Goal: Task Accomplishment & Management: Use online tool/utility

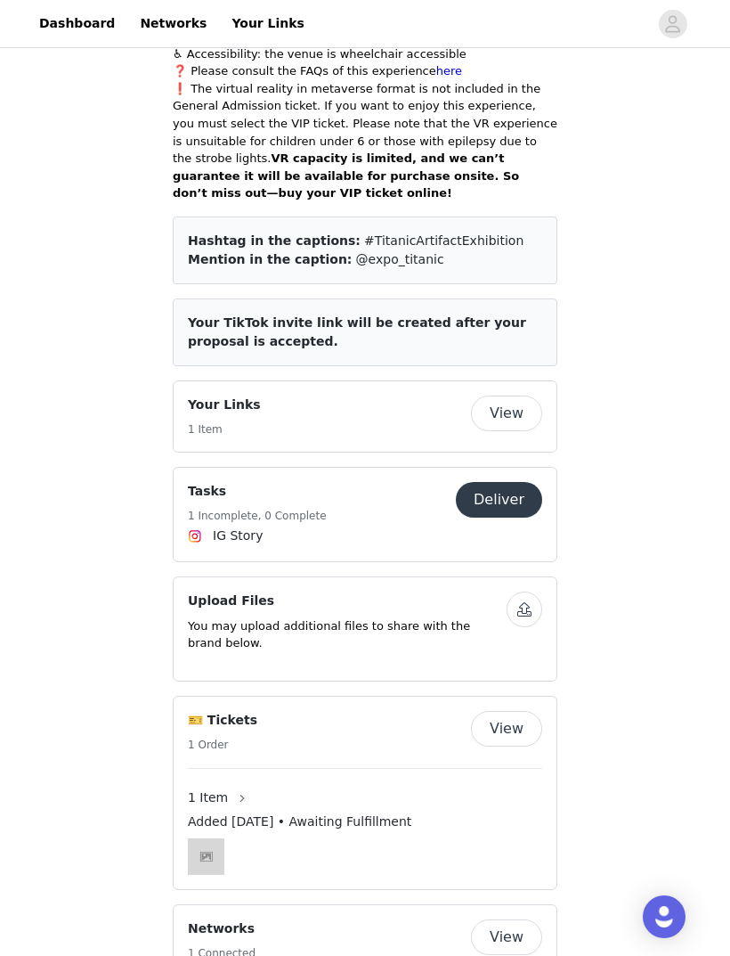
scroll to position [1069, 0]
click at [508, 484] on button "Deliver" at bounding box center [499, 502] width 86 height 36
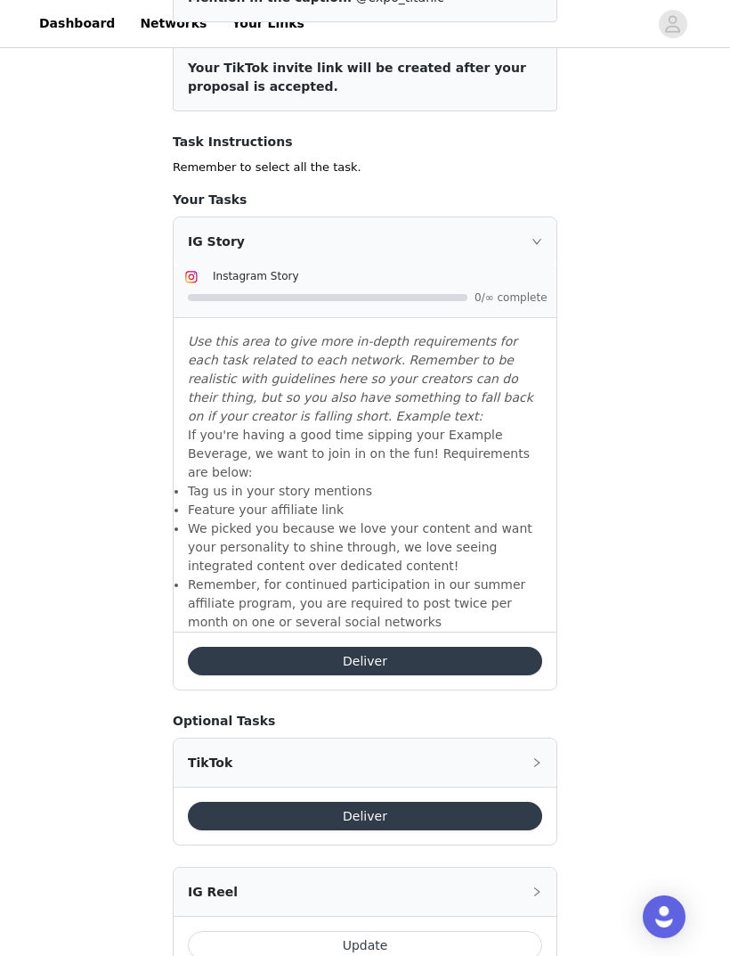
scroll to position [379, 0]
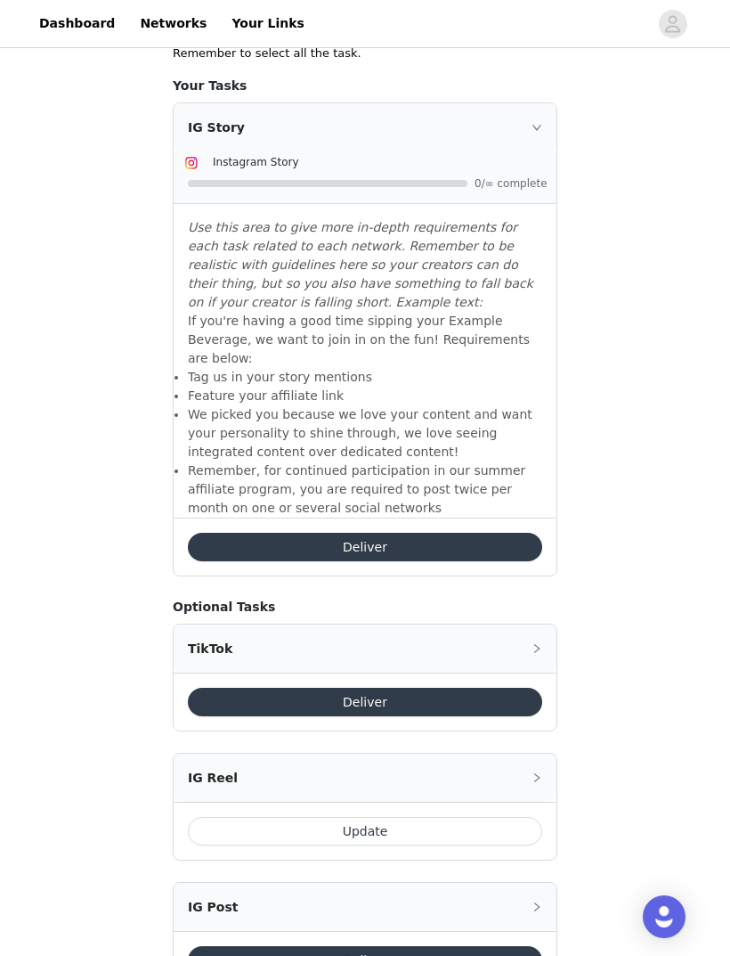
click at [455, 817] on button "Update" at bounding box center [365, 831] width 354 height 28
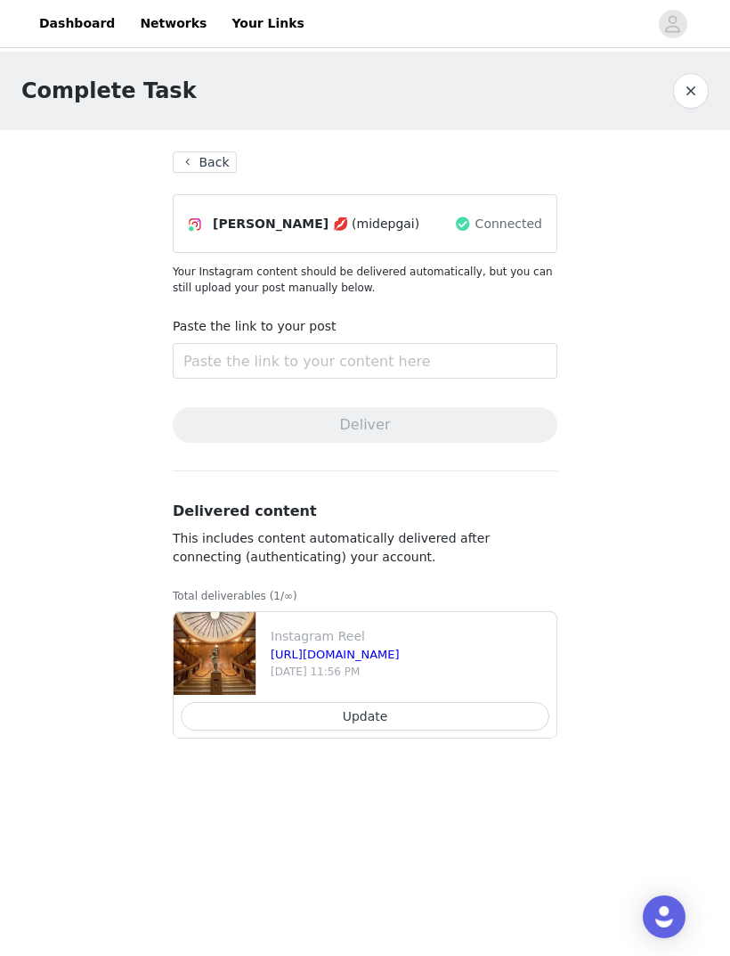
click at [470, 725] on button "Update" at bounding box center [365, 716] width 369 height 28
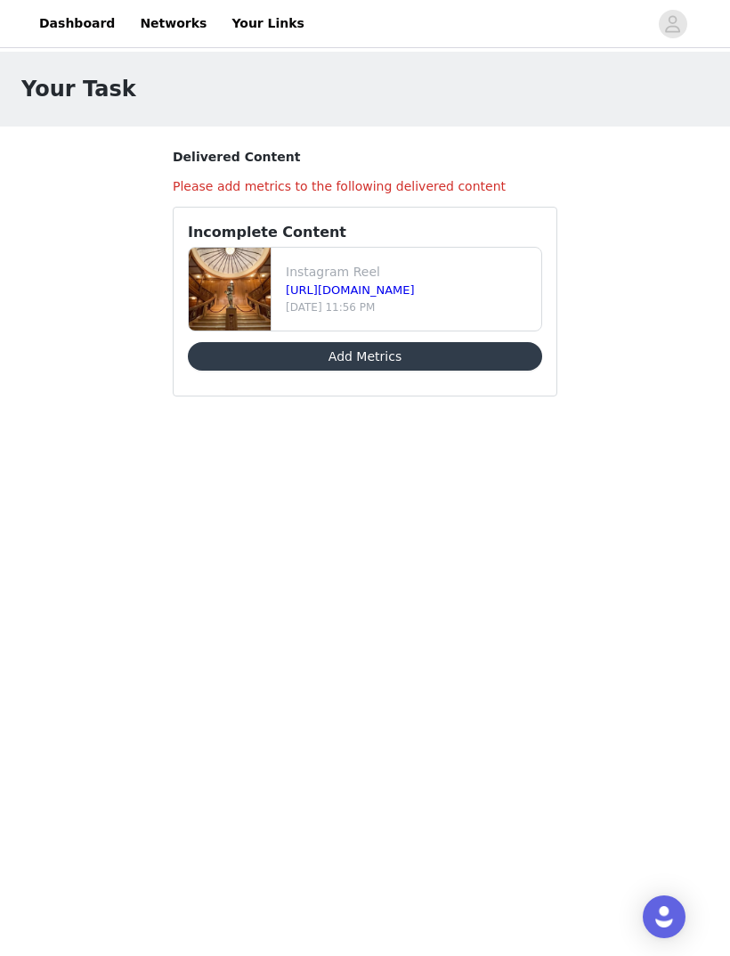
click at [485, 362] on button "Add Metrics" at bounding box center [365, 356] width 354 height 28
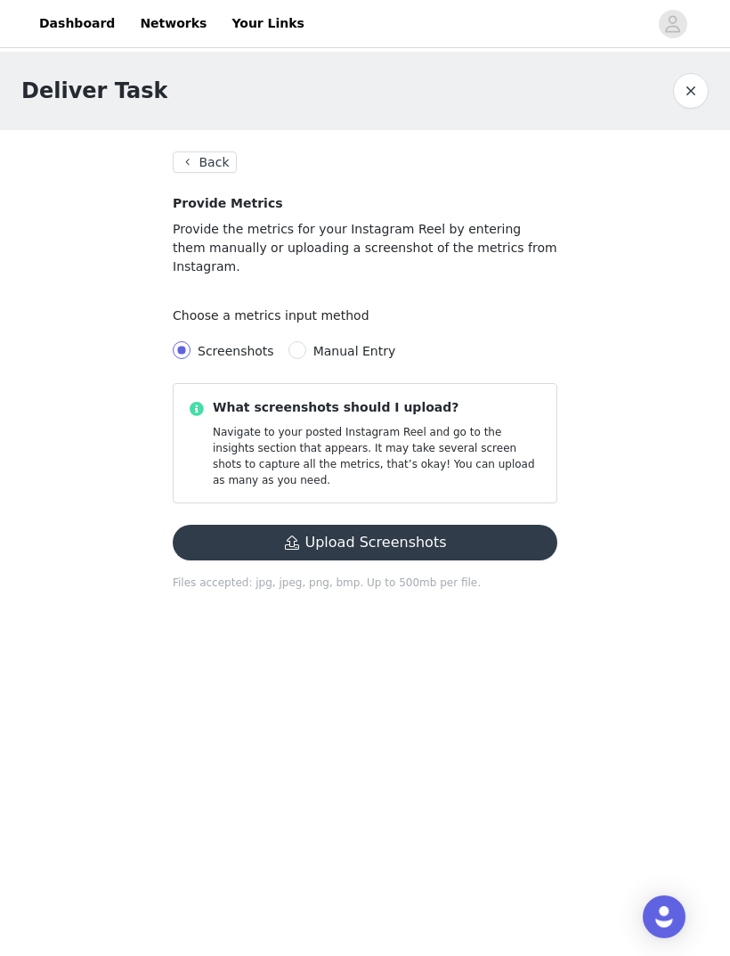
click at [296, 341] on input "Manual Entry" at bounding box center [298, 350] width 18 height 18
radio input "true"
radio input "false"
radio input "true"
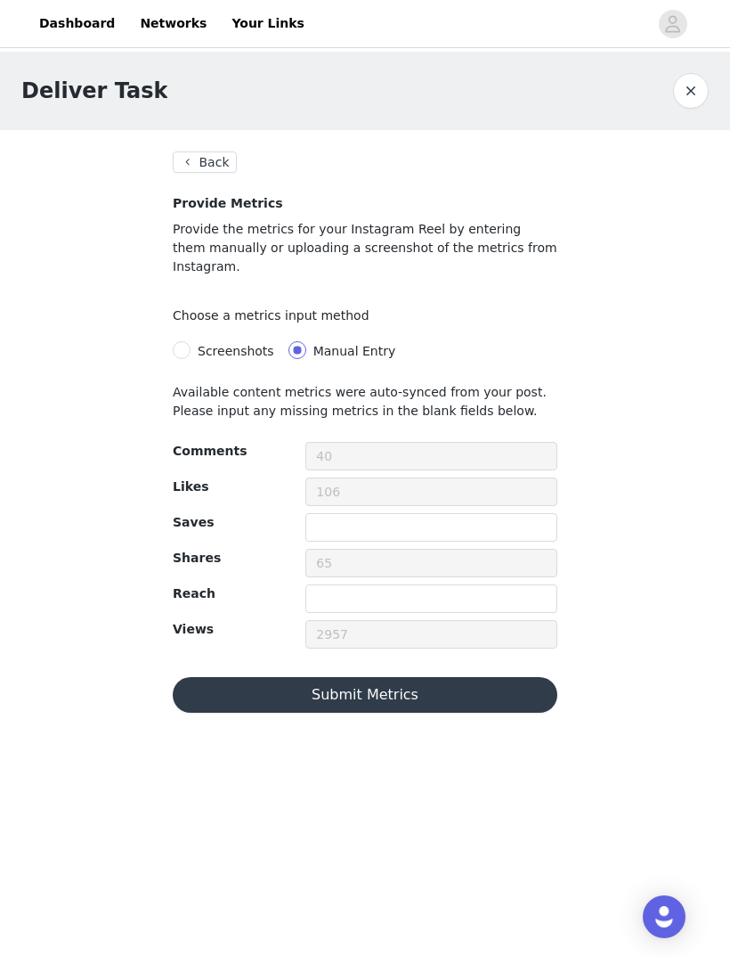
click at [179, 341] on label "Screenshots" at bounding box center [227, 351] width 109 height 20
click at [179, 341] on input "Screenshots" at bounding box center [182, 350] width 18 height 18
radio input "true"
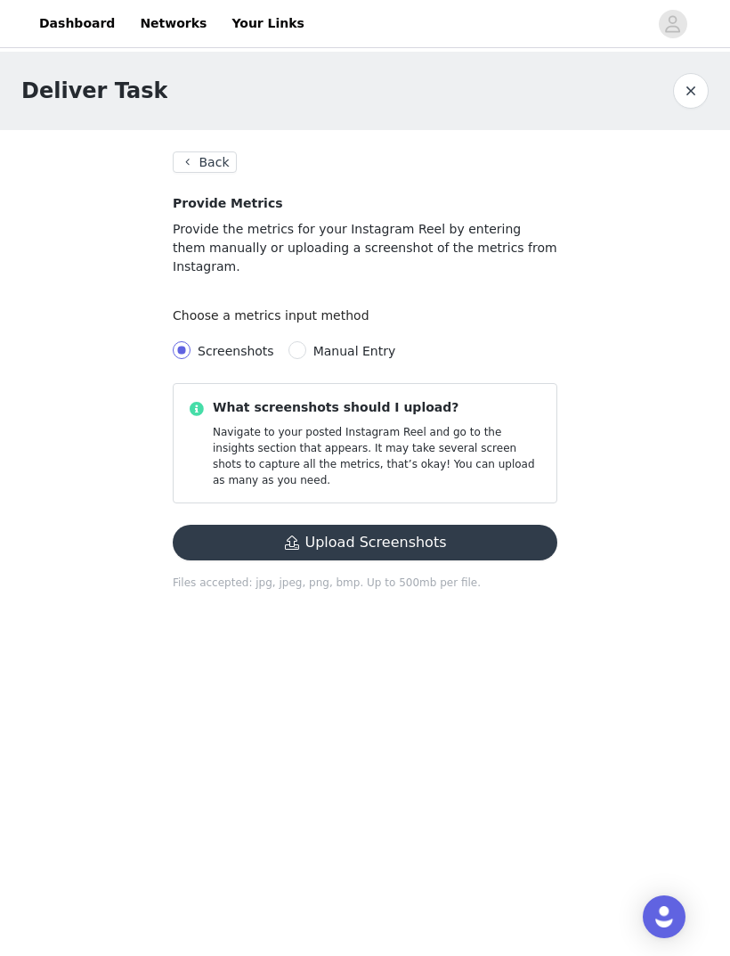
click at [317, 344] on span "Manual Entry" at bounding box center [354, 351] width 83 height 14
click at [306, 341] on input "Manual Entry" at bounding box center [298, 350] width 18 height 18
radio input "true"
radio input "false"
radio input "true"
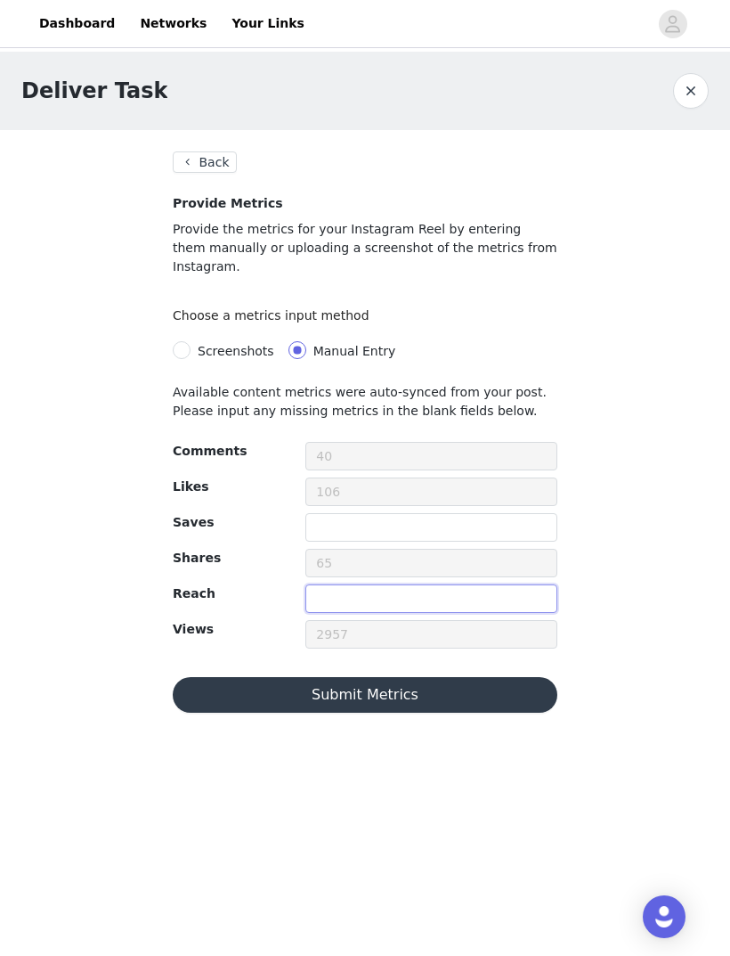
click at [434, 586] on input "text" at bounding box center [431, 598] width 252 height 28
type input "3000"
click at [644, 565] on div "Deliver Task Back Provide Metrics Provide the metrics for your Instagram Reel b…" at bounding box center [365, 393] width 730 height 682
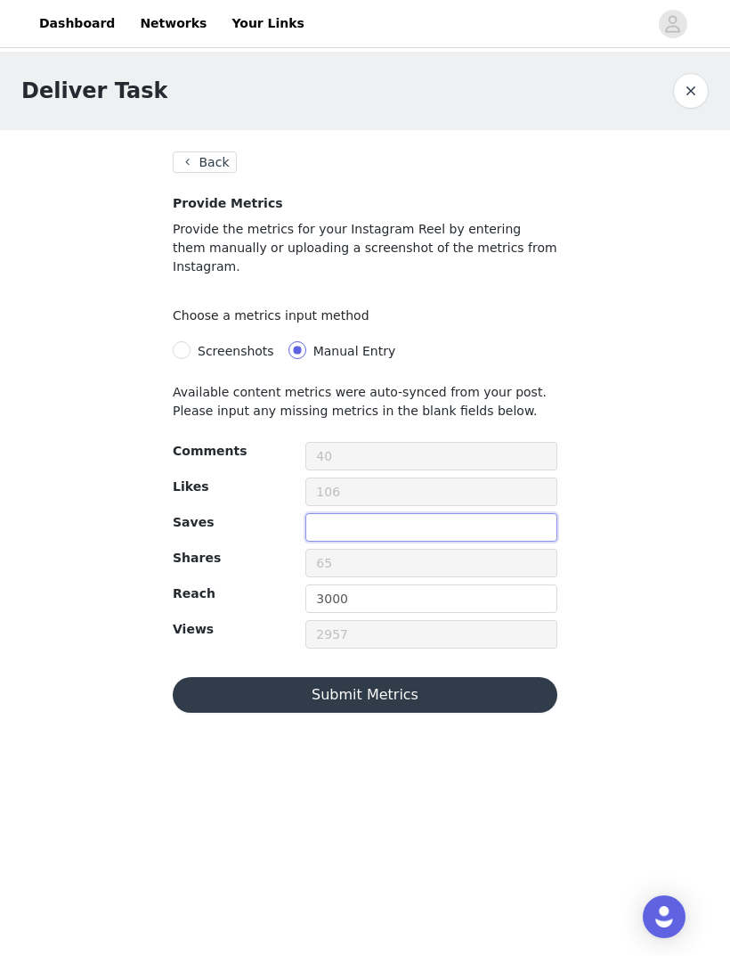
click at [423, 513] on input "text" at bounding box center [431, 527] width 252 height 28
type input "40"
click at [631, 456] on div "Deliver Task Back Provide Metrics Provide the metrics for your Instagram Reel b…" at bounding box center [365, 393] width 730 height 682
click at [470, 513] on input "40" at bounding box center [431, 527] width 252 height 28
click at [328, 513] on input "40" at bounding box center [431, 527] width 252 height 28
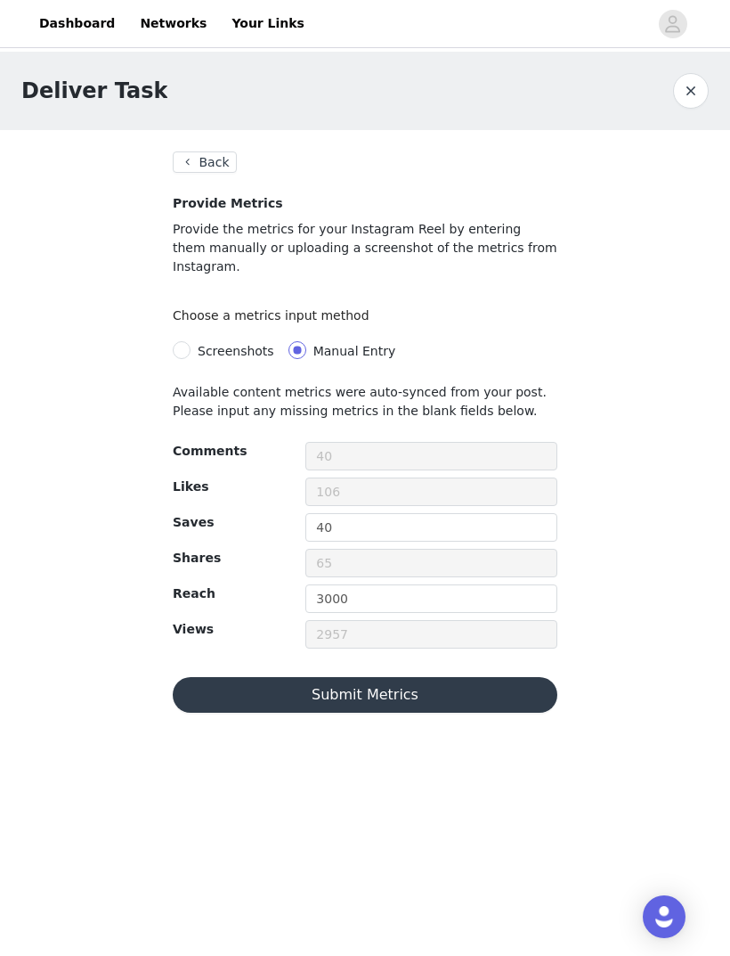
click at [586, 525] on div "Deliver Task Back Provide Metrics Provide the metrics for your Instagram Reel b…" at bounding box center [365, 393] width 730 height 682
click at [432, 677] on button "Submit Metrics" at bounding box center [365, 695] width 385 height 36
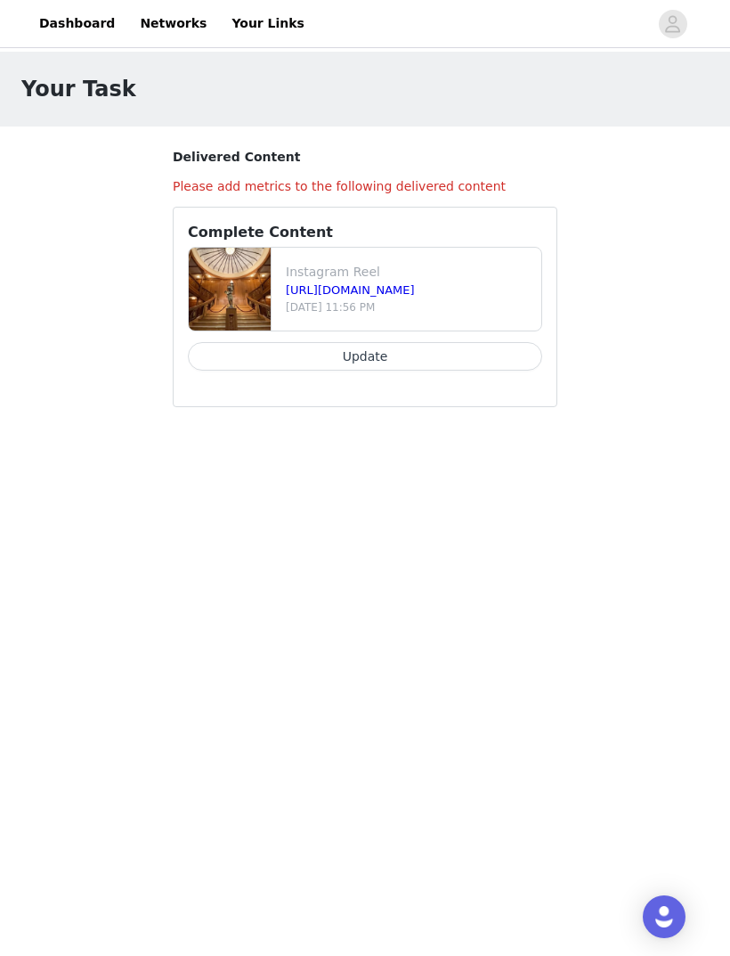
click at [466, 354] on button "Update" at bounding box center [365, 356] width 354 height 28
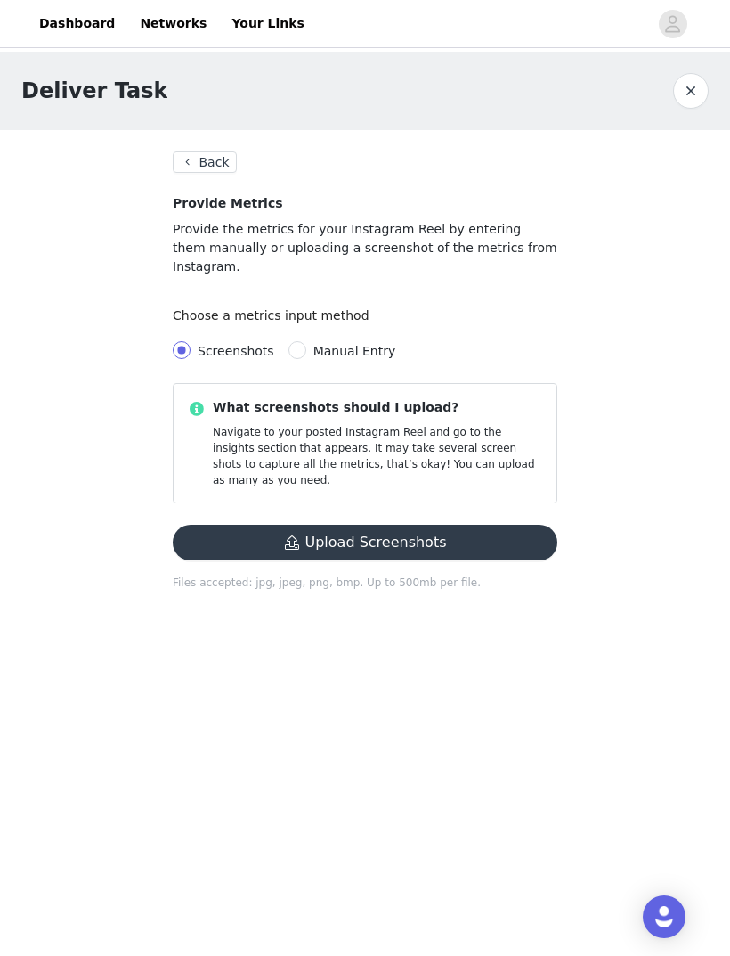
click at [313, 344] on span "Manual Entry" at bounding box center [354, 351] width 83 height 14
click at [306, 341] on input "Manual Entry" at bounding box center [298, 350] width 18 height 18
radio input "true"
radio input "false"
radio input "true"
